Goal: Navigation & Orientation: Find specific page/section

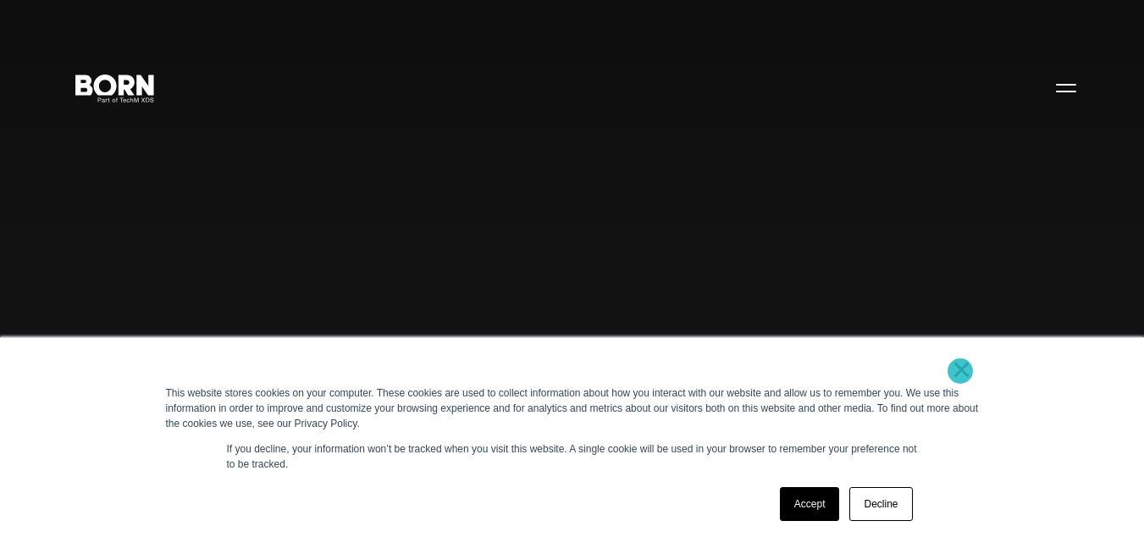
click at [960, 371] on link "×" at bounding box center [961, 368] width 20 height 15
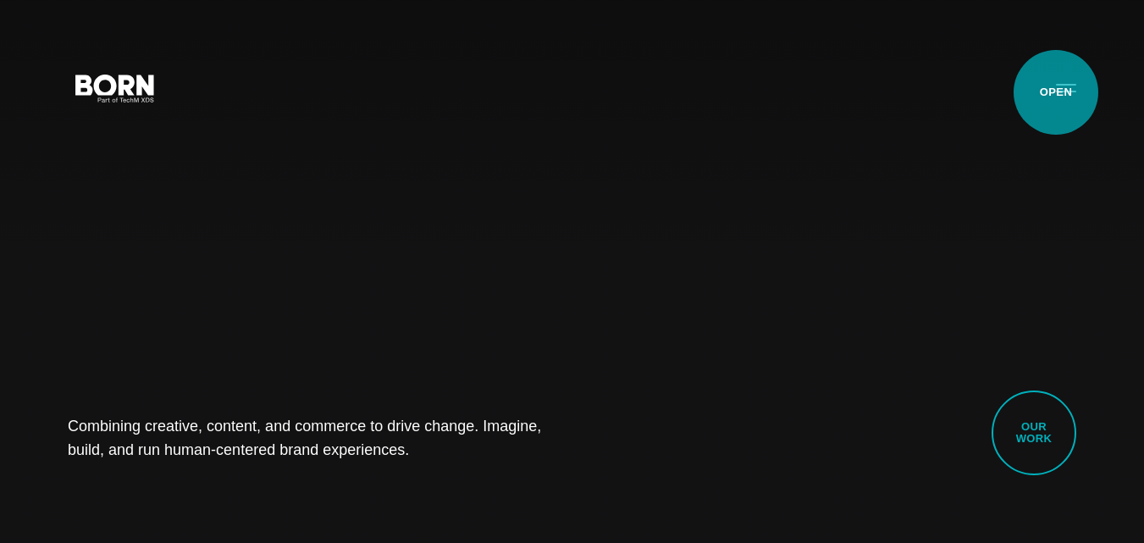
click at [1056, 92] on button "Primary Menu" at bounding box center [1065, 87] width 41 height 36
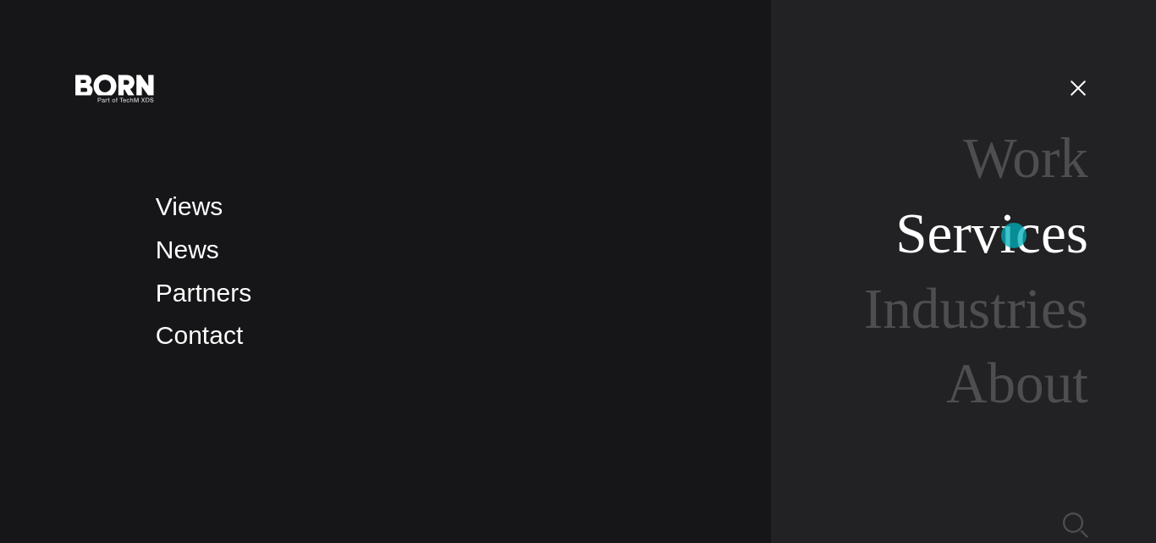
click at [1014, 235] on link "Services" at bounding box center [992, 232] width 193 height 63
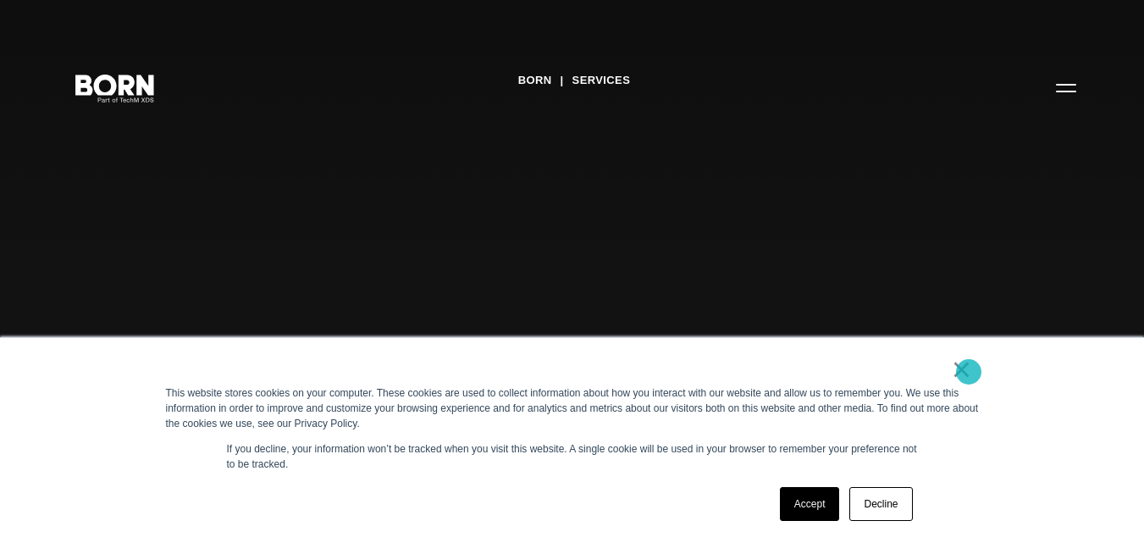
click at [968, 372] on link "×" at bounding box center [961, 368] width 20 height 15
